Goal: Navigation & Orientation: Find specific page/section

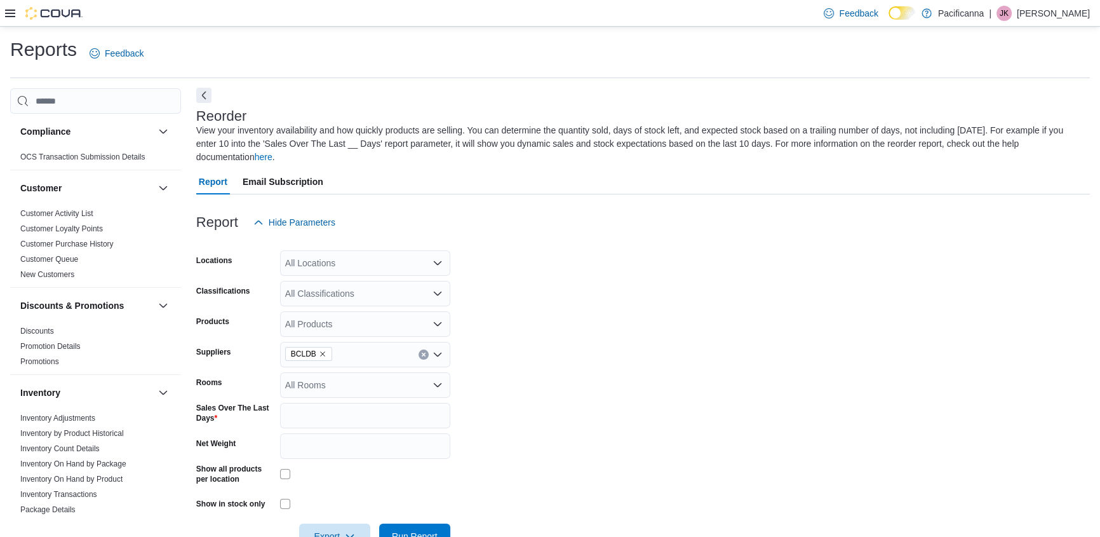
click at [206, 94] on button "Next" at bounding box center [203, 95] width 15 height 15
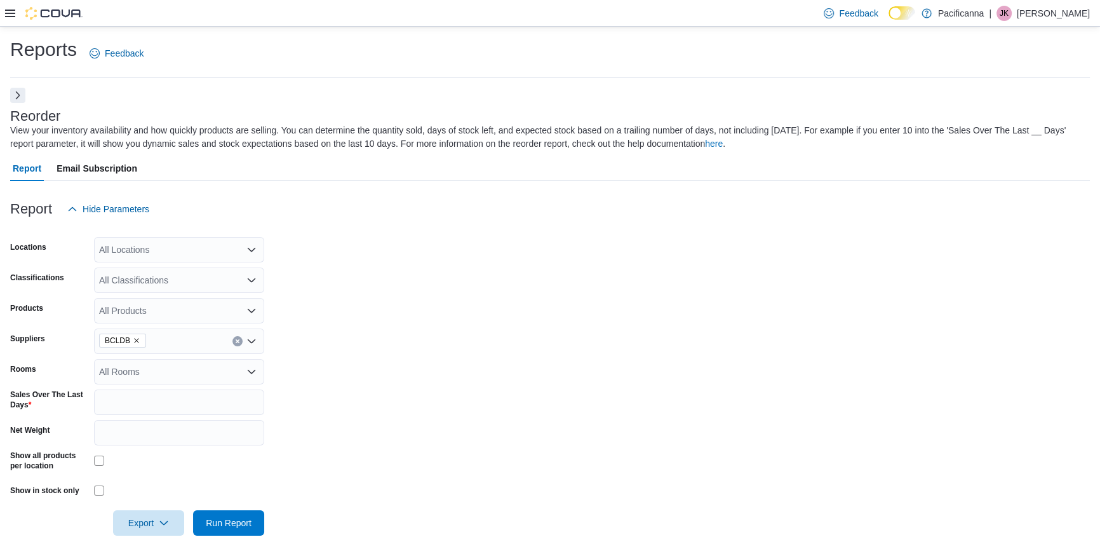
click at [16, 91] on button "Next" at bounding box center [17, 95] width 15 height 15
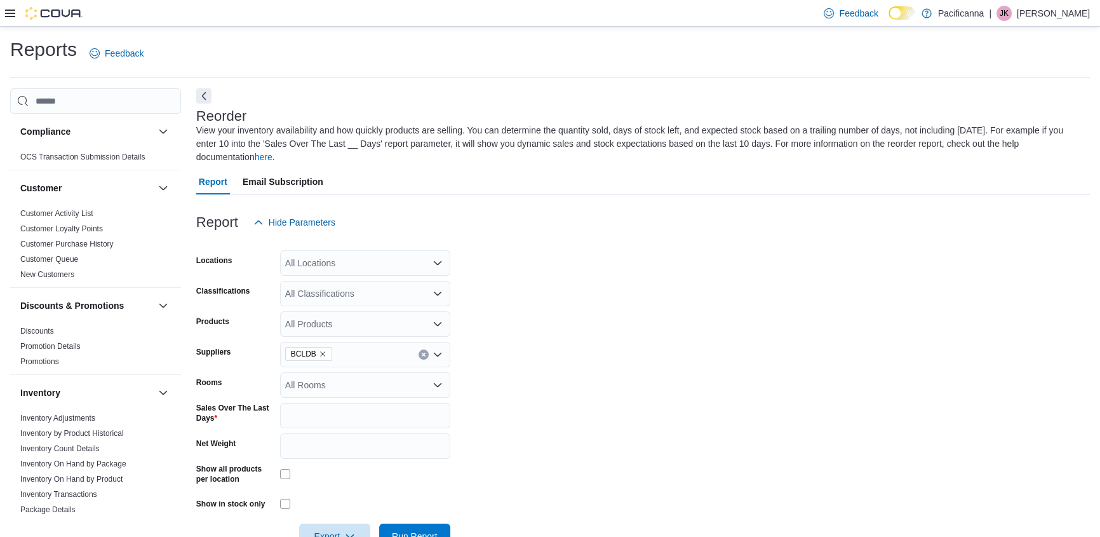
click at [9, 16] on icon at bounding box center [10, 14] width 10 height 8
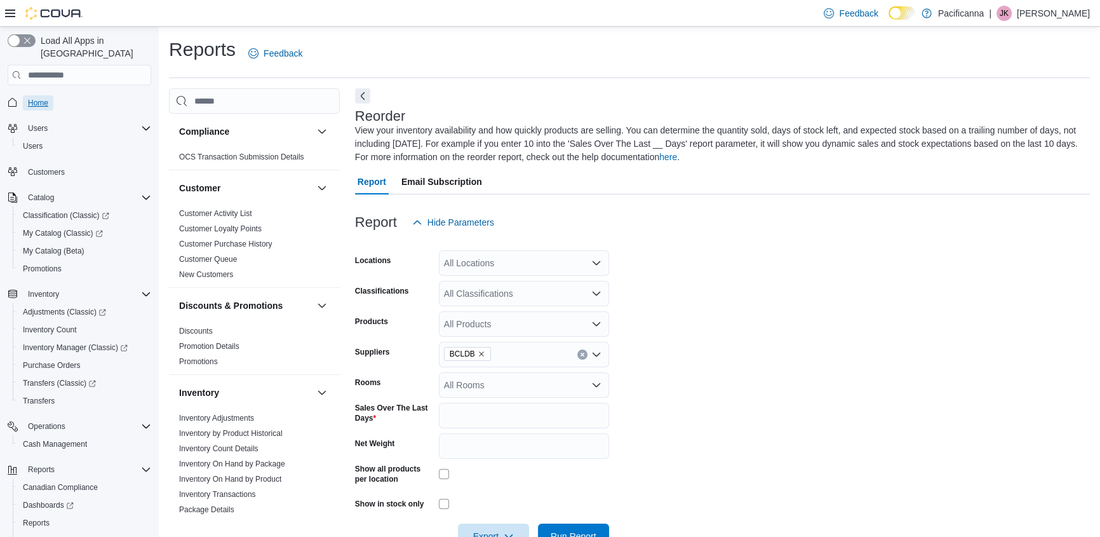
click at [34, 98] on span "Home" at bounding box center [38, 103] width 20 height 10
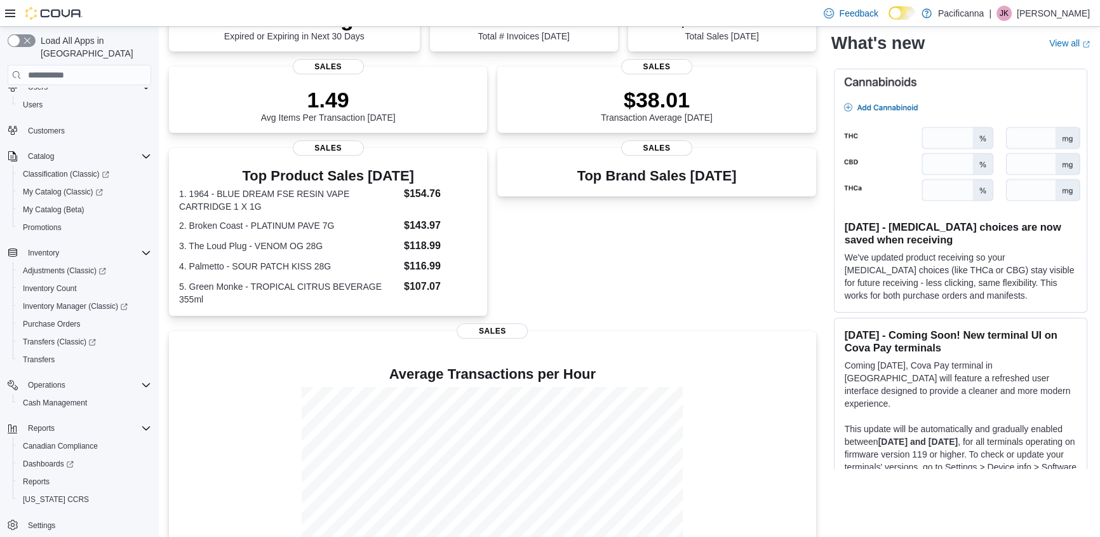
scroll to position [205, 0]
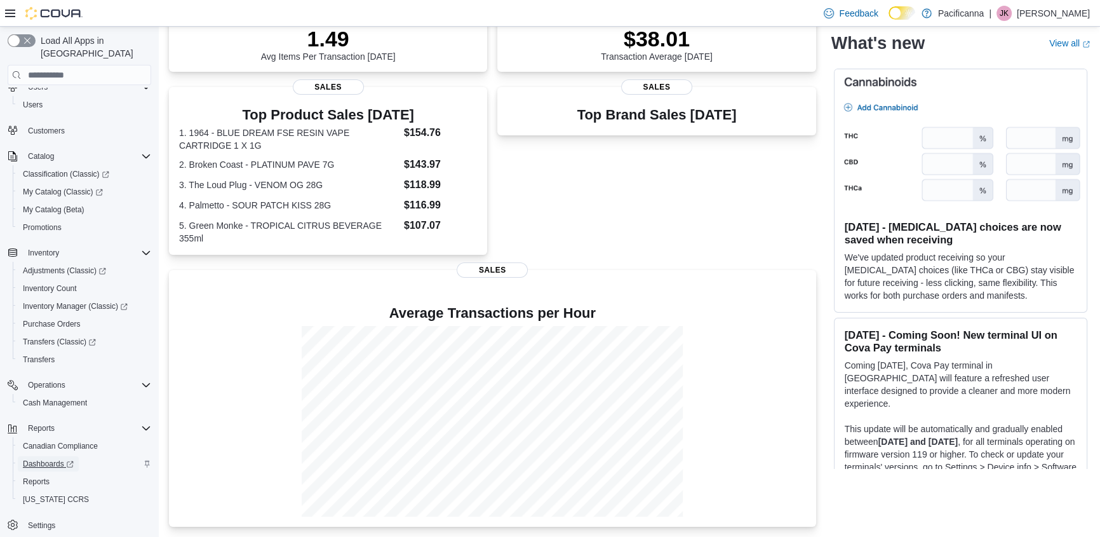
click at [46, 459] on span "Dashboards" at bounding box center [48, 464] width 51 height 10
